Goal: Transaction & Acquisition: Purchase product/service

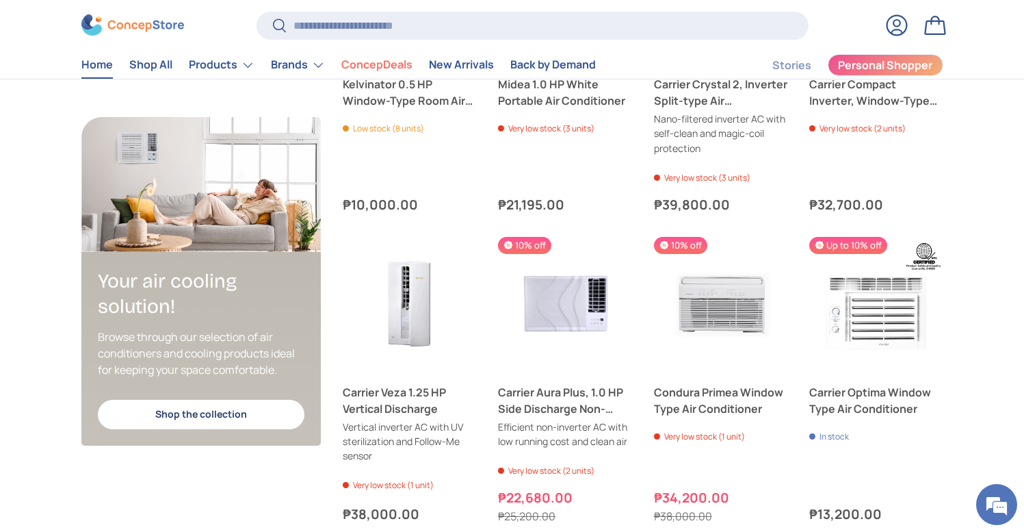
scroll to position [2995, 0]
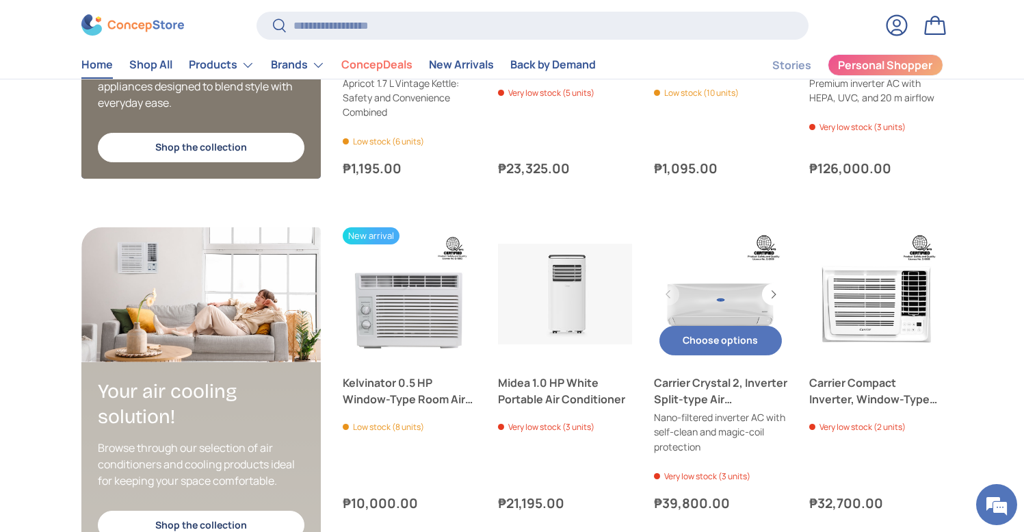
click at [709, 289] on link "Carrier Crystal 2, Inverter Split-type Air Conditioner" at bounding box center [721, 294] width 134 height 134
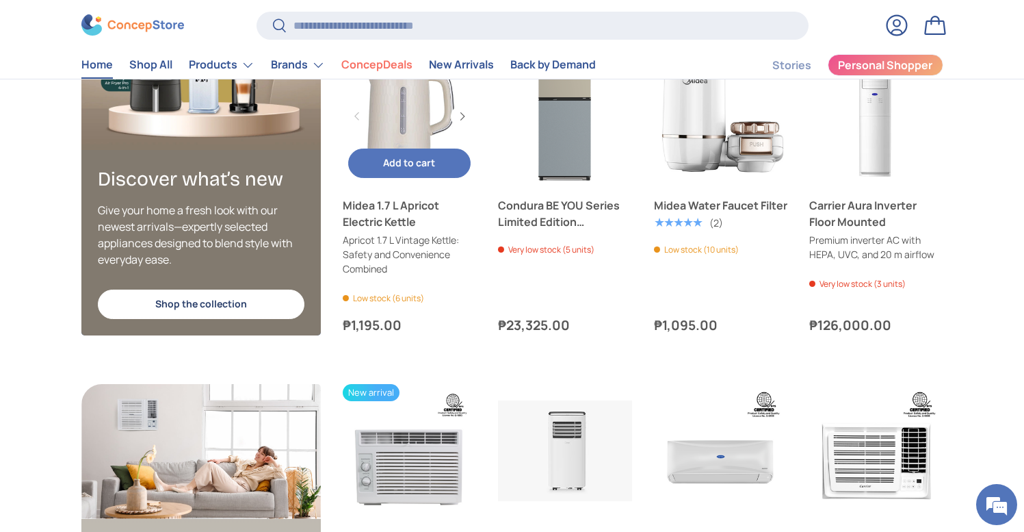
scroll to position [2366, 0]
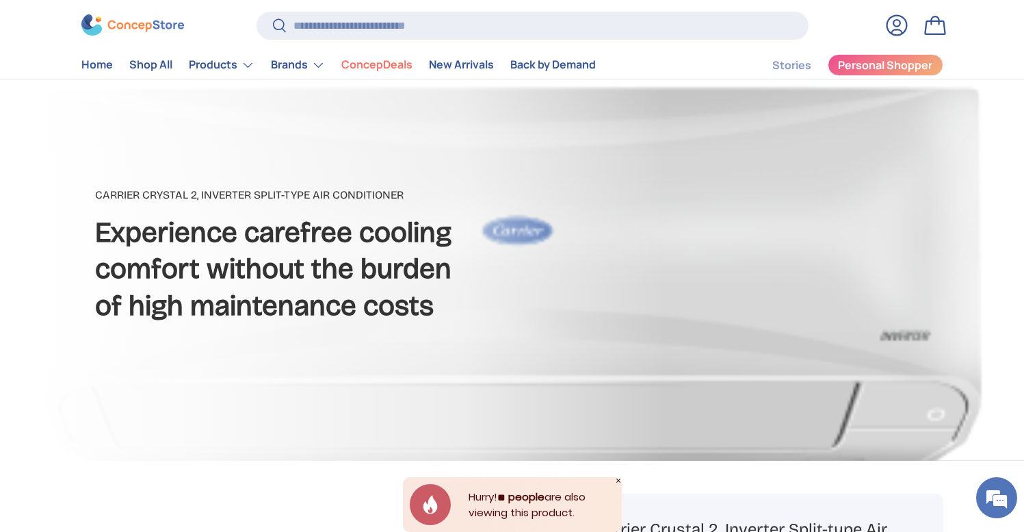
scroll to position [96, 0]
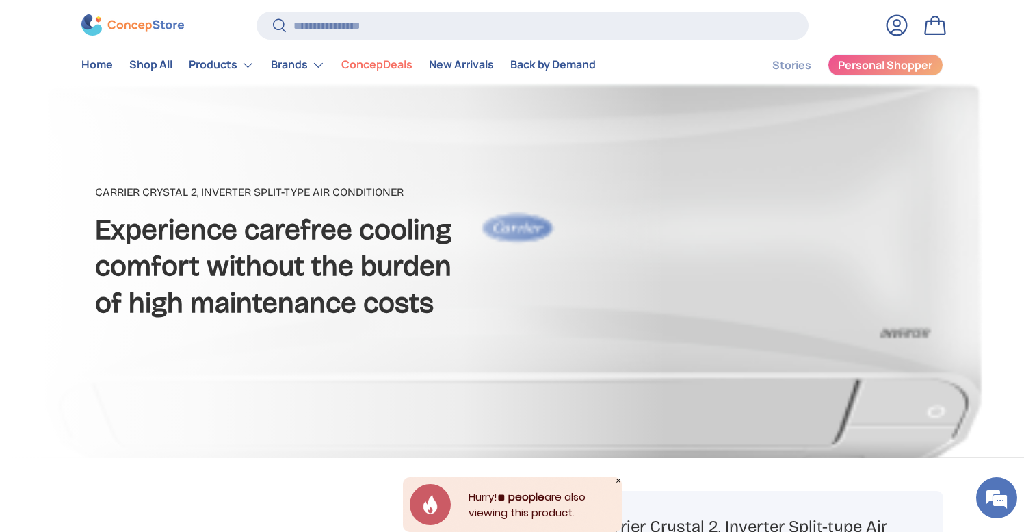
click at [619, 481] on icon "Close" at bounding box center [619, 480] width 4 height 4
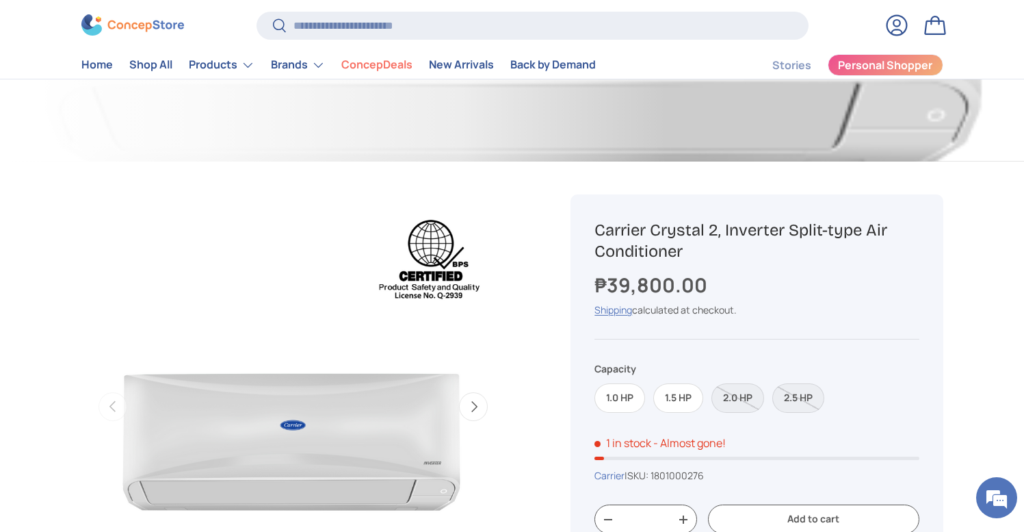
scroll to position [499, 0]
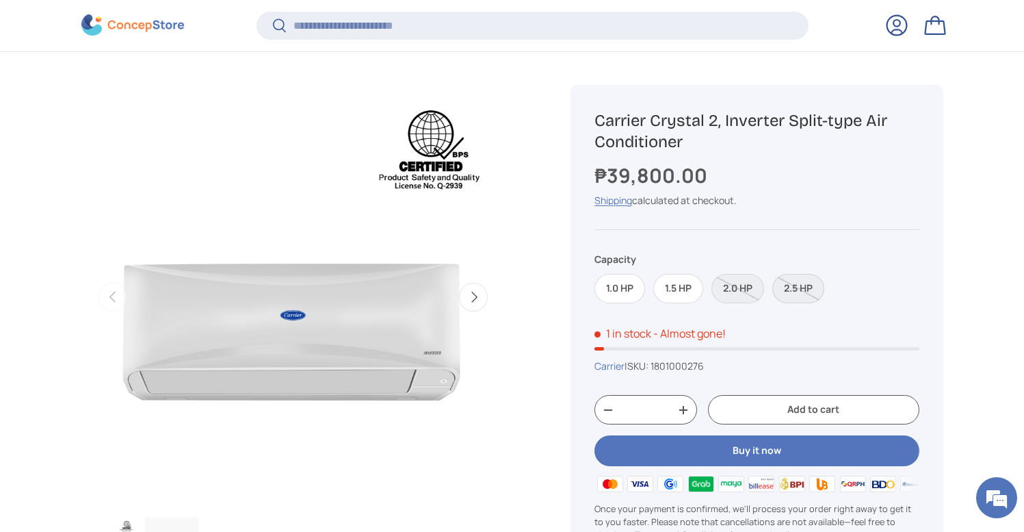
click at [806, 283] on label "2.5 HP" at bounding box center [799, 288] width 52 height 29
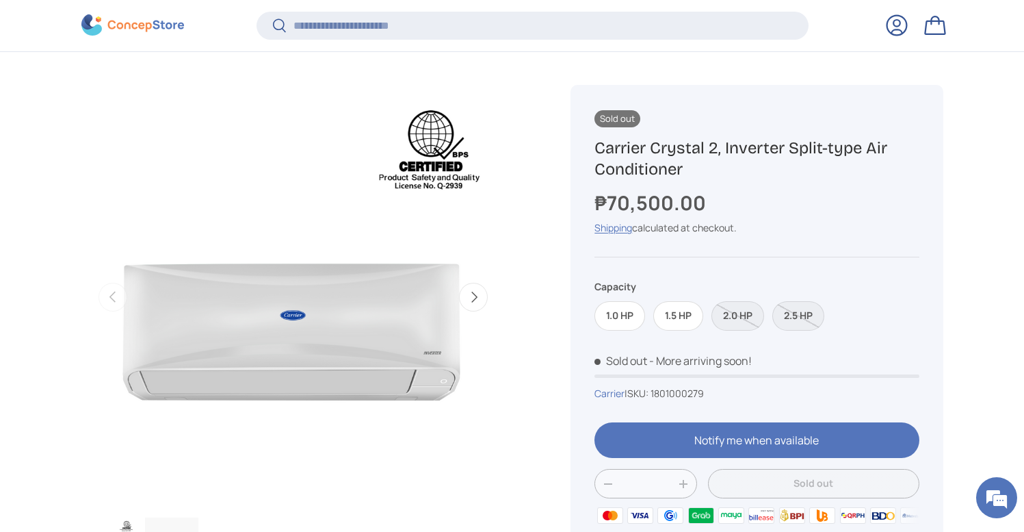
scroll to position [615, 0]
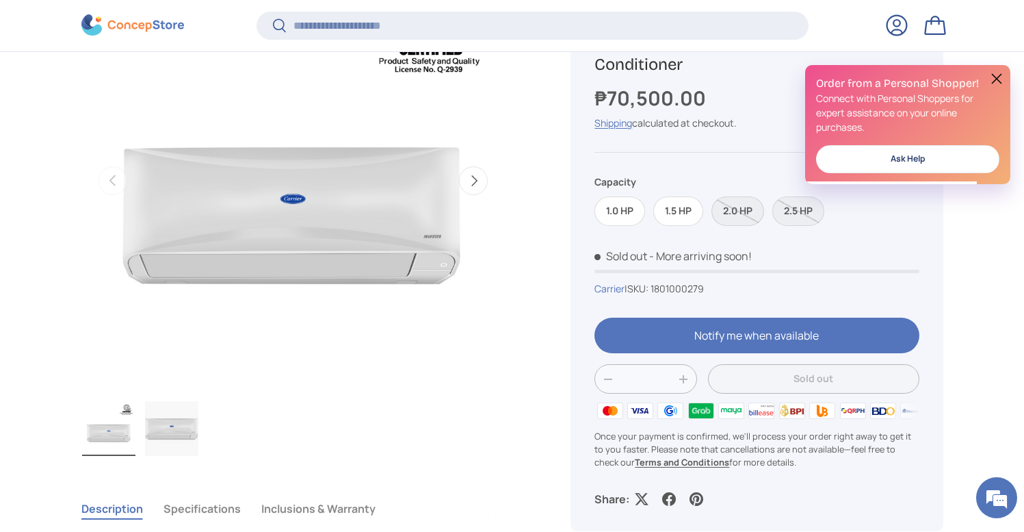
click at [741, 213] on label "2.0 HP" at bounding box center [738, 211] width 53 height 29
click at [740, 214] on label "2.0 HP" at bounding box center [738, 211] width 53 height 29
click at [683, 214] on label "1.5 HP" at bounding box center [679, 211] width 50 height 29
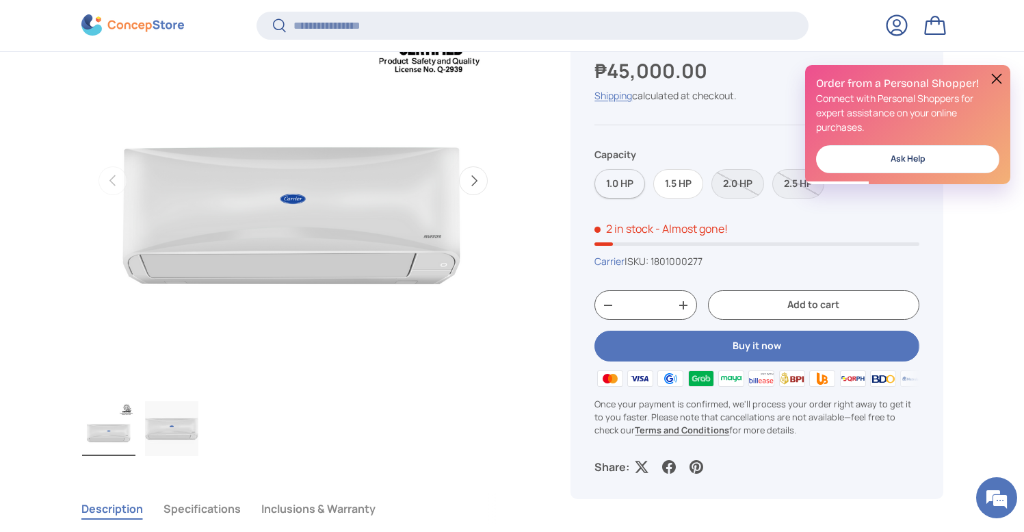
click at [610, 190] on label "1.0 HP" at bounding box center [620, 184] width 51 height 29
click at [739, 187] on label "2.0 HP" at bounding box center [738, 184] width 53 height 29
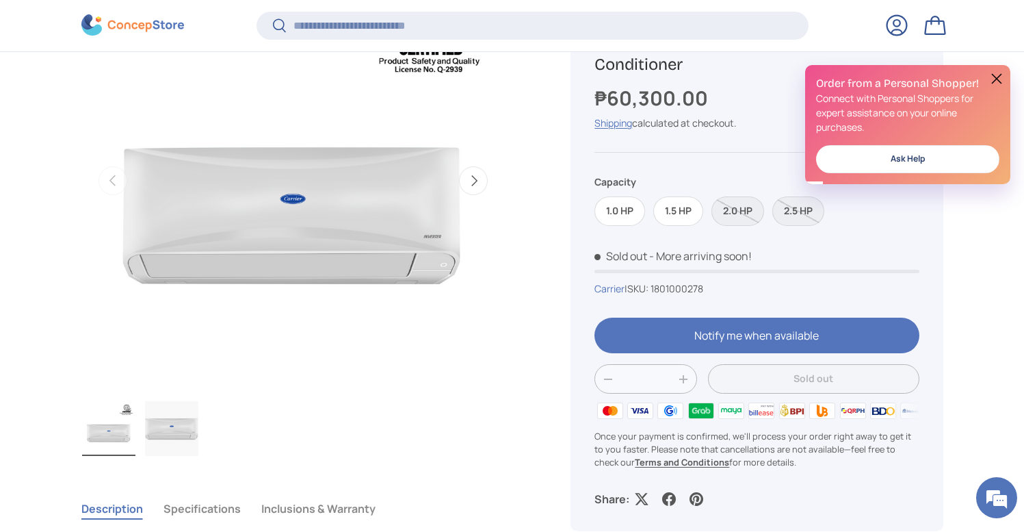
click at [998, 76] on button at bounding box center [997, 78] width 16 height 16
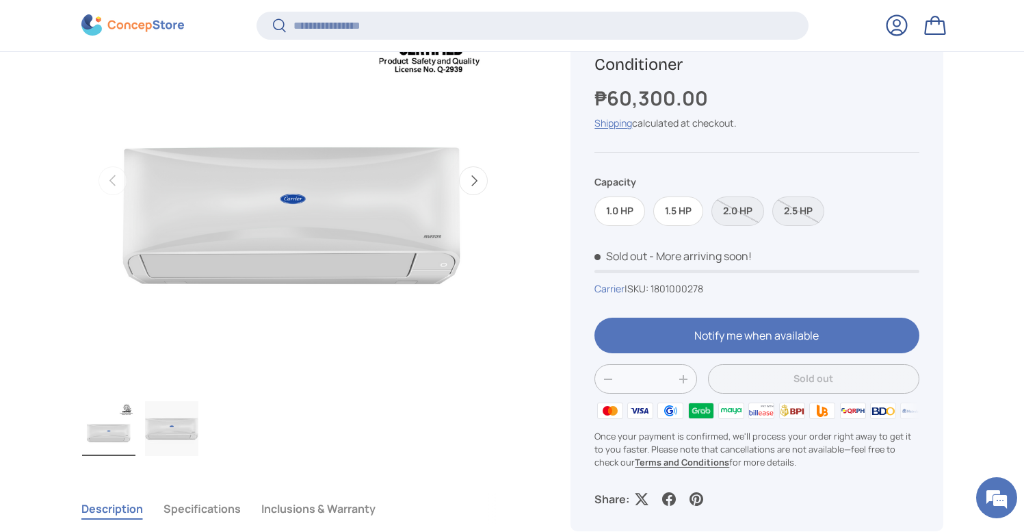
click at [470, 194] on button "Next" at bounding box center [473, 180] width 29 height 29
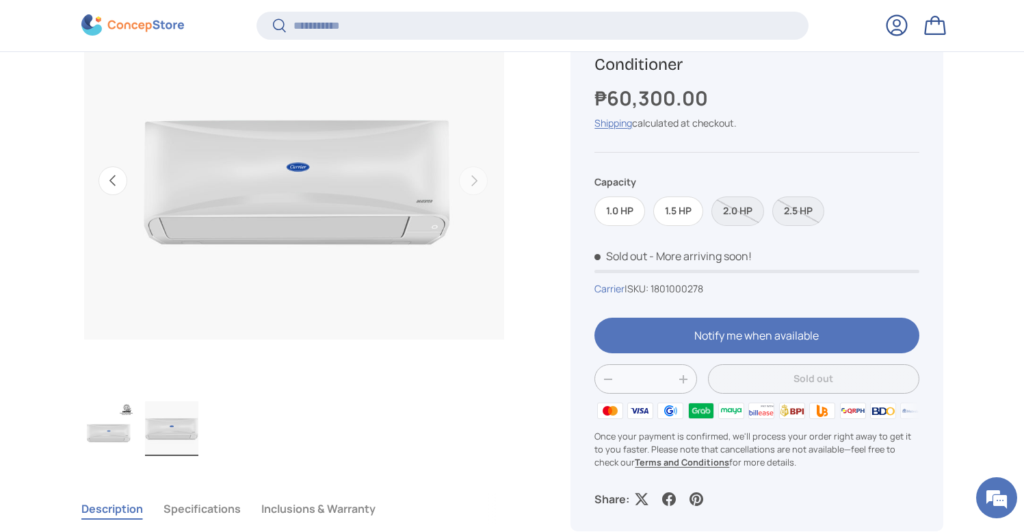
scroll to position [0, 431]
